Goal: Task Accomplishment & Management: Use online tool/utility

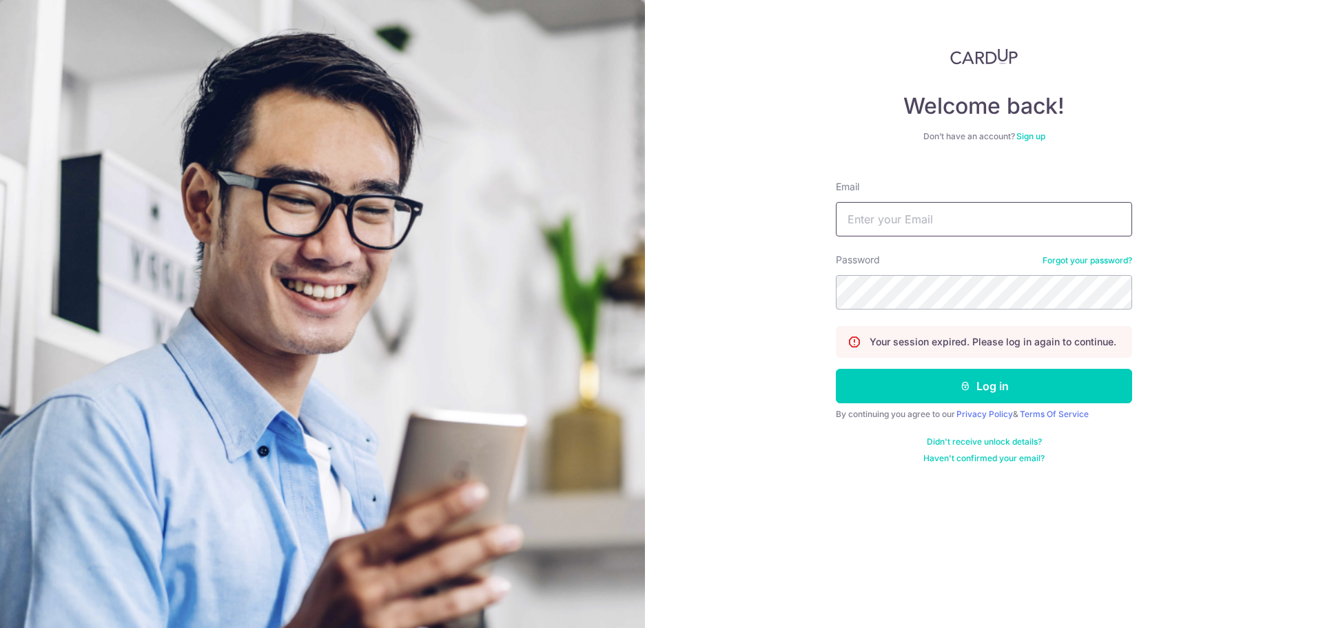
type input "[EMAIL_ADDRESS][DOMAIN_NAME]"
click at [898, 207] on input "[EMAIL_ADDRESS][DOMAIN_NAME]" at bounding box center [984, 219] width 296 height 34
click at [836, 369] on button "Log in" at bounding box center [984, 386] width 296 height 34
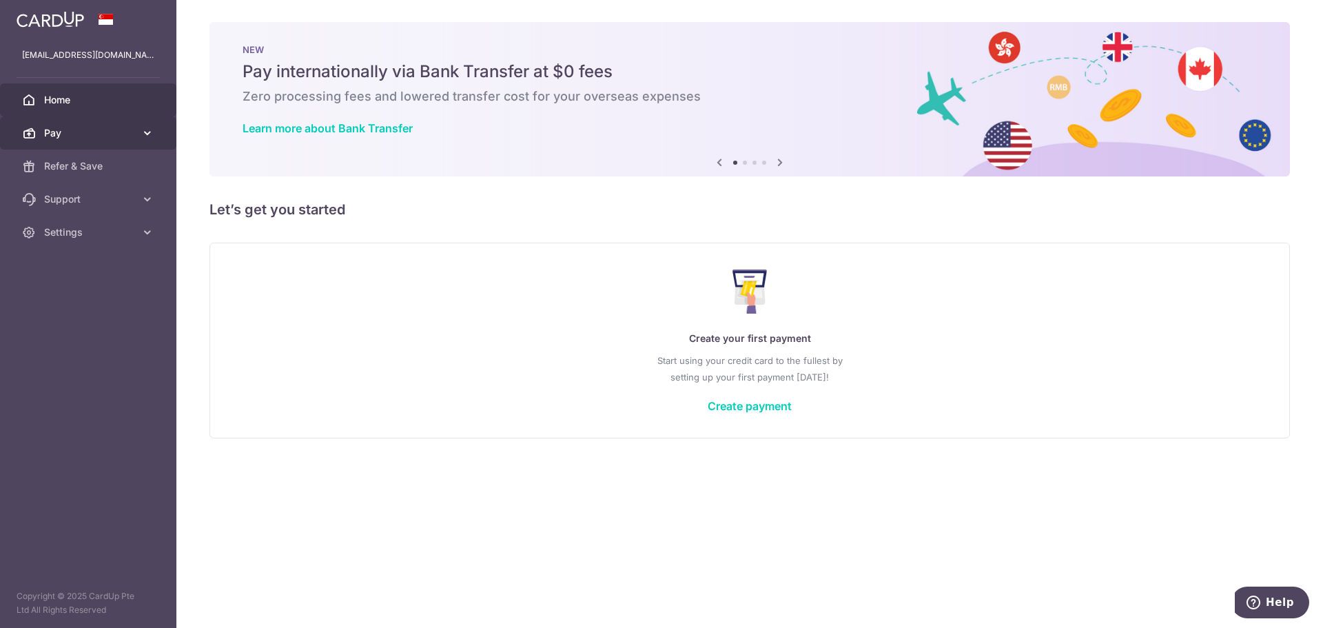
click at [74, 144] on link "Pay" at bounding box center [88, 132] width 176 height 33
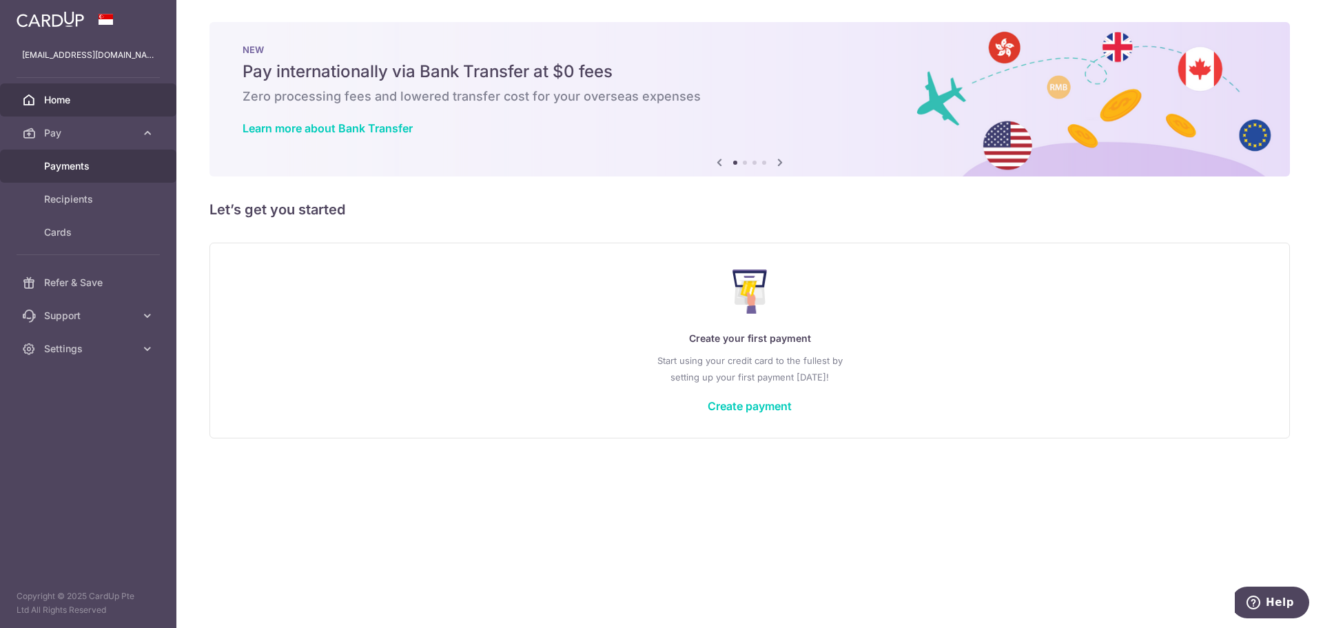
click at [97, 169] on span "Payments" at bounding box center [89, 166] width 91 height 14
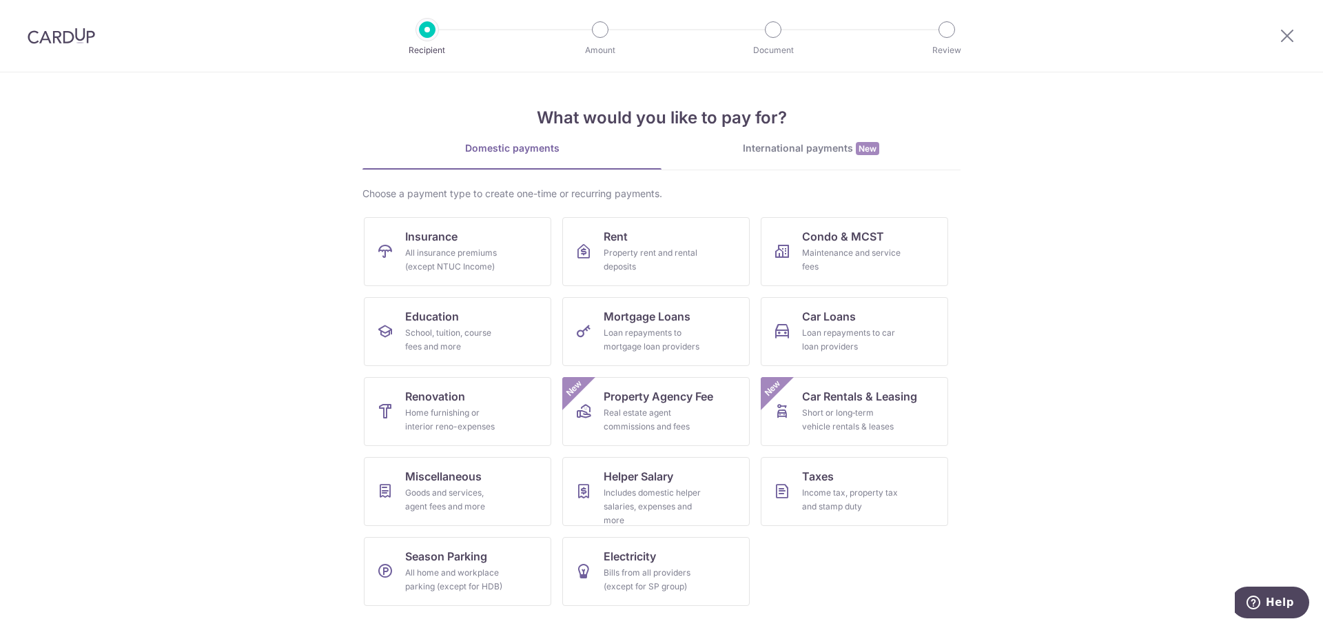
click at [1081, 579] on section "What would you like to pay for? Domestic payments International payments New Ch…" at bounding box center [661, 349] width 1323 height 555
